Goal: Communication & Community: Answer question/provide support

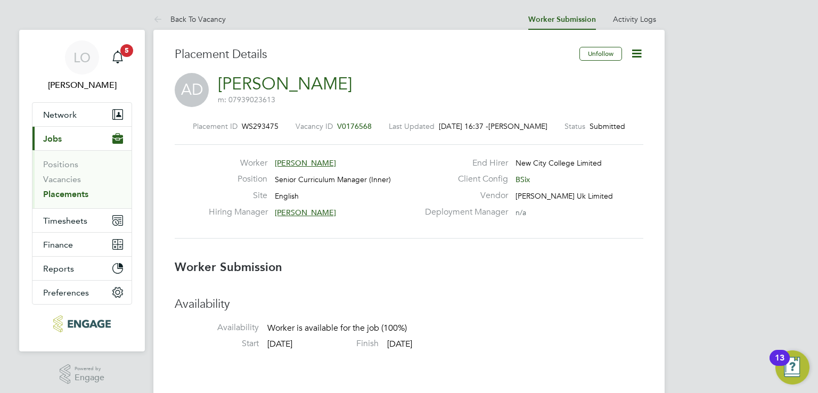
click at [513, 160] on div "End Hirer New City College Limited" at bounding box center [533, 166] width 229 height 17
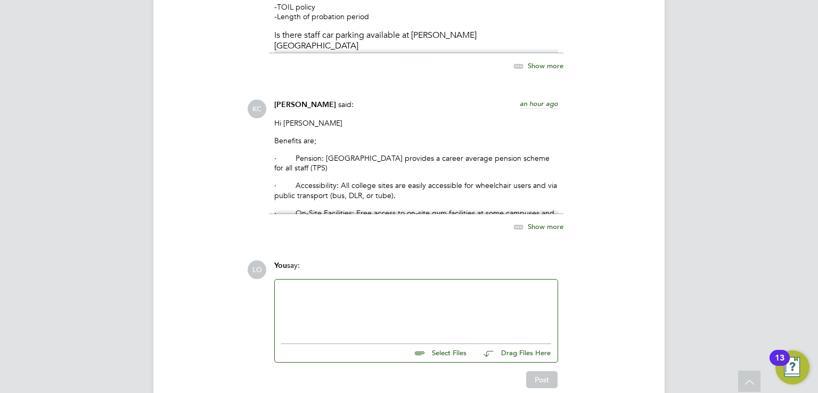
scroll to position [4231, 0]
click at [393, 124] on div "Hi [PERSON_NAME] are; · Pension: [GEOGRAPHIC_DATA] provides a career average pe…" at bounding box center [416, 165] width 284 height 96
click at [366, 152] on p "· Pension: [GEOGRAPHIC_DATA] provides a career average pension scheme for all s…" at bounding box center [416, 161] width 284 height 19
click at [551, 220] on span "Show more" at bounding box center [546, 224] width 36 height 9
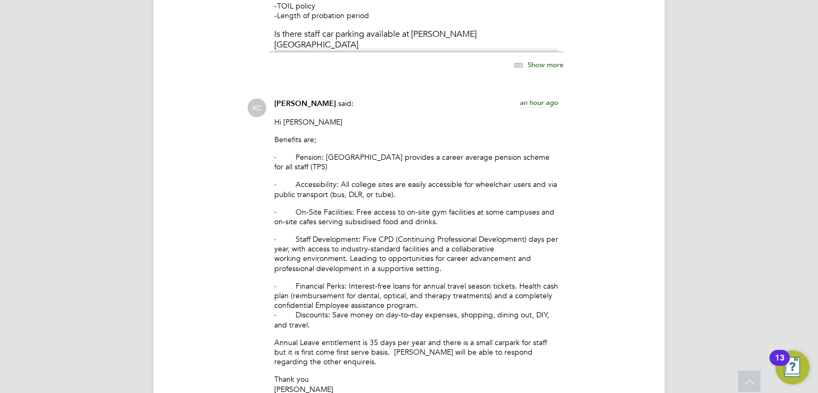
click at [483, 322] on div "Hi [PERSON_NAME] are; · Pension: [GEOGRAPHIC_DATA] provides a career average pe…" at bounding box center [416, 262] width 284 height 290
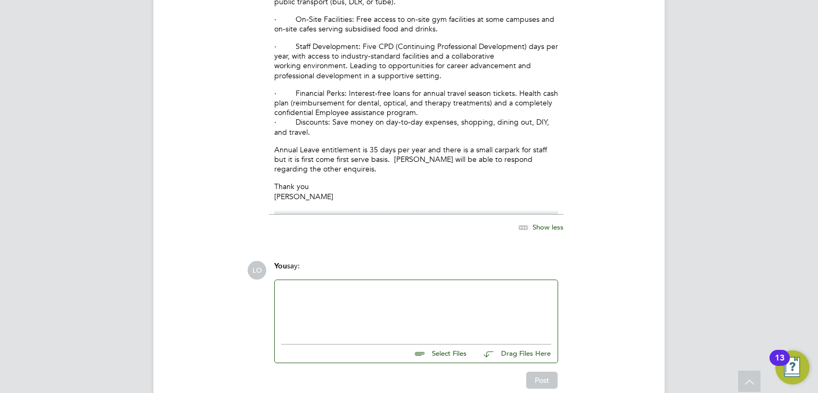
scroll to position [4425, 0]
click at [328, 285] on div at bounding box center [416, 308] width 270 height 46
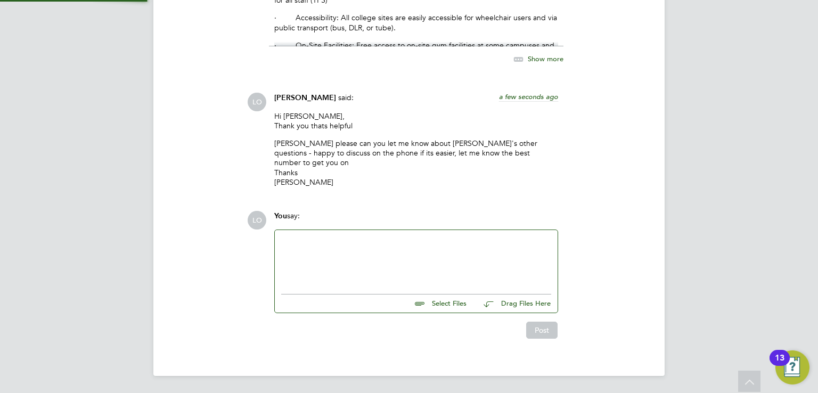
scroll to position [4339, 0]
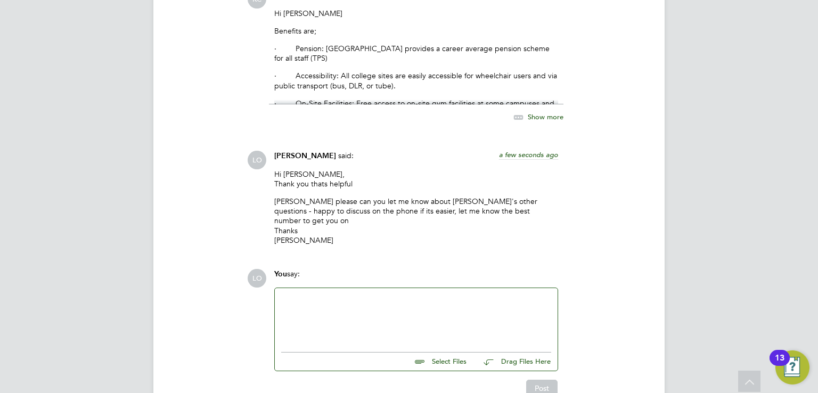
click at [419, 196] on p "[PERSON_NAME] please can you let me know about [PERSON_NAME]'s other questions …" at bounding box center [416, 220] width 284 height 48
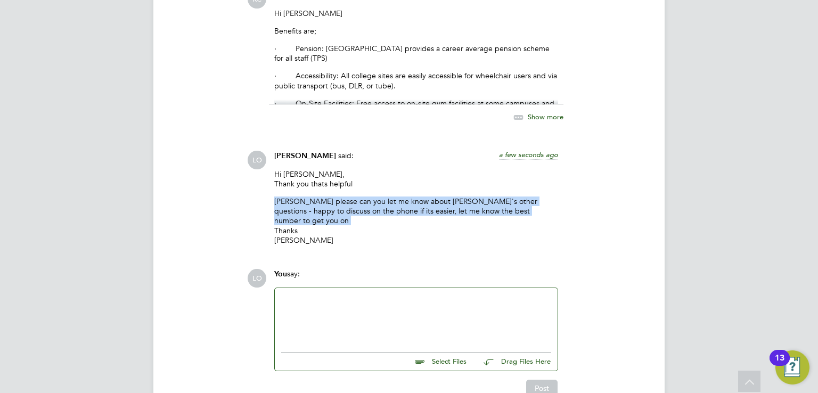
click at [419, 196] on p "[PERSON_NAME] please can you let me know about [PERSON_NAME]'s other questions …" at bounding box center [416, 220] width 284 height 48
click at [421, 169] on div "Hi [PERSON_NAME], Thank you thats helpful [PERSON_NAME] please can you let me k…" at bounding box center [416, 211] width 284 height 84
drag, startPoint x: 275, startPoint y: 125, endPoint x: 301, endPoint y: 183, distance: 64.1
click at [301, 183] on div "Hi [PERSON_NAME], Thank you thats helpful [PERSON_NAME] please can you let me k…" at bounding box center [416, 211] width 284 height 84
click at [302, 196] on p "[PERSON_NAME] please can you let me know about [PERSON_NAME]'s other questions …" at bounding box center [416, 220] width 284 height 48
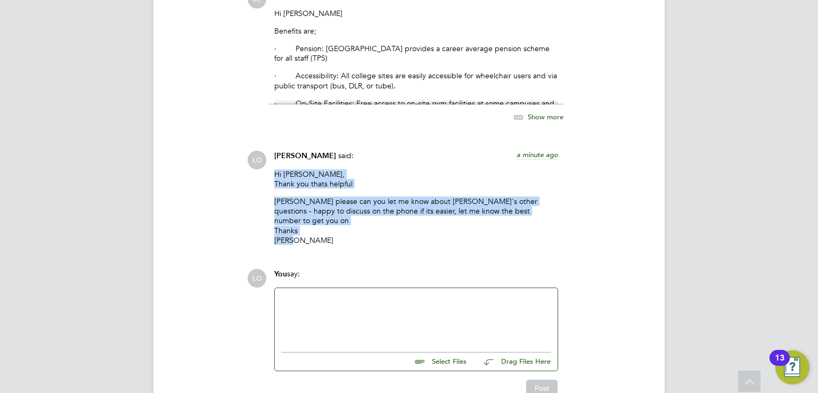
click at [298, 196] on p "[PERSON_NAME] please can you let me know about [PERSON_NAME]'s other questions …" at bounding box center [416, 220] width 284 height 48
drag, startPoint x: 292, startPoint y: 184, endPoint x: 272, endPoint y: 120, distance: 66.4
click at [272, 151] on div "[PERSON_NAME] said: a minute ago Hi [PERSON_NAME], Thank you thats helpful [PER…" at bounding box center [416, 202] width 294 height 102
click at [285, 169] on p "Hi [PERSON_NAME], Thank you thats helpful" at bounding box center [416, 178] width 284 height 19
